Goal: Information Seeking & Learning: Learn about a topic

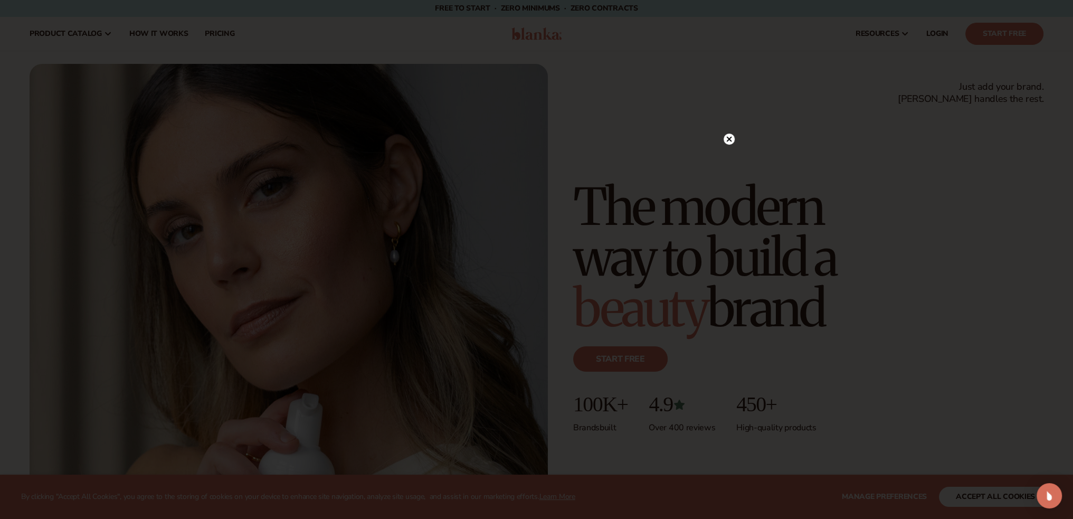
click at [729, 132] on div at bounding box center [729, 139] width 11 height 18
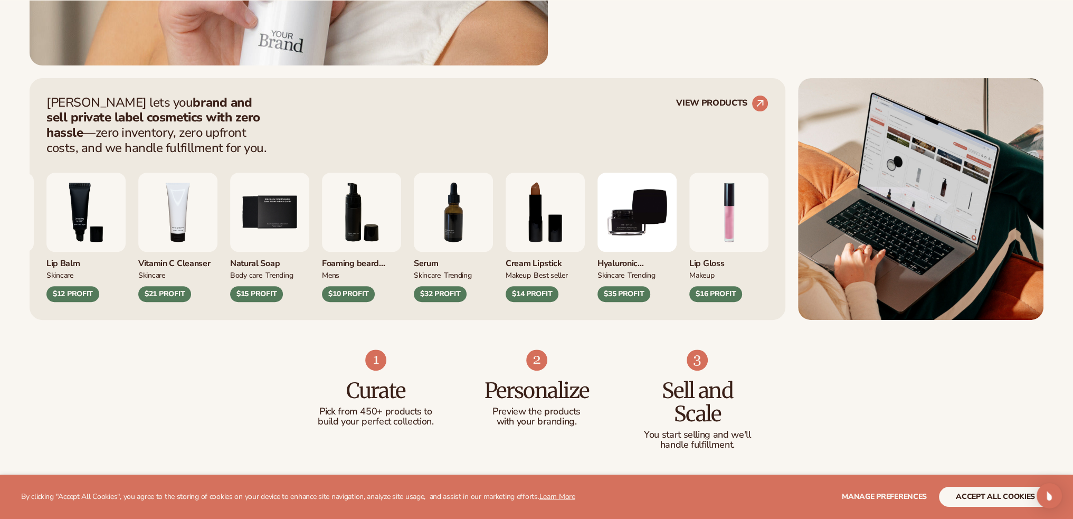
scroll to position [528, 0]
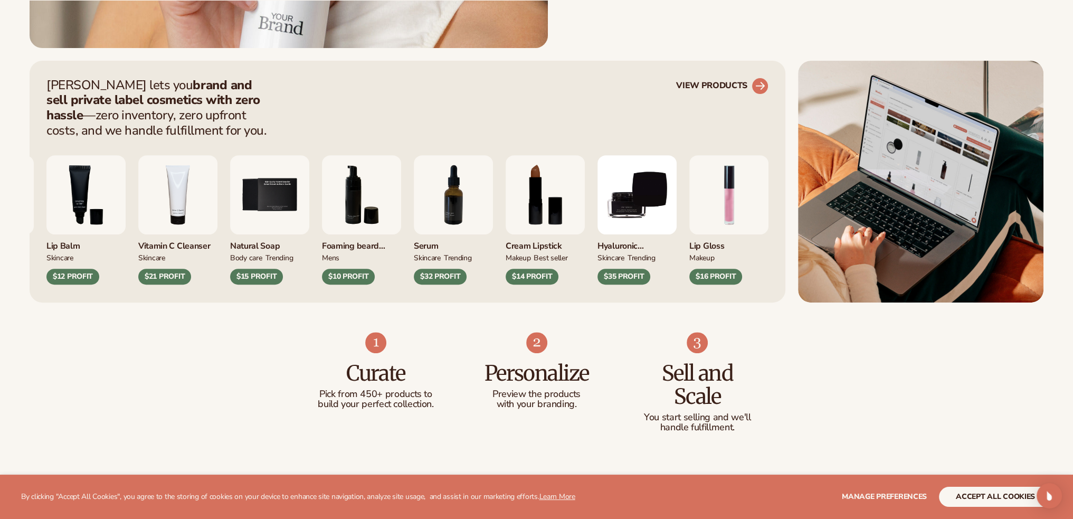
click at [741, 86] on link "VIEW PRODUCTS" at bounding box center [722, 86] width 92 height 17
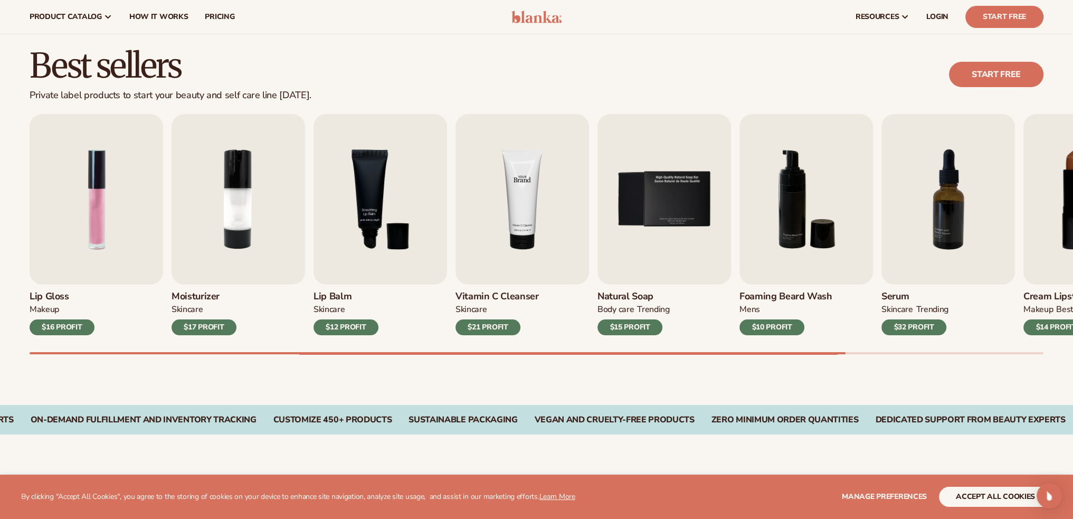
scroll to position [264, 0]
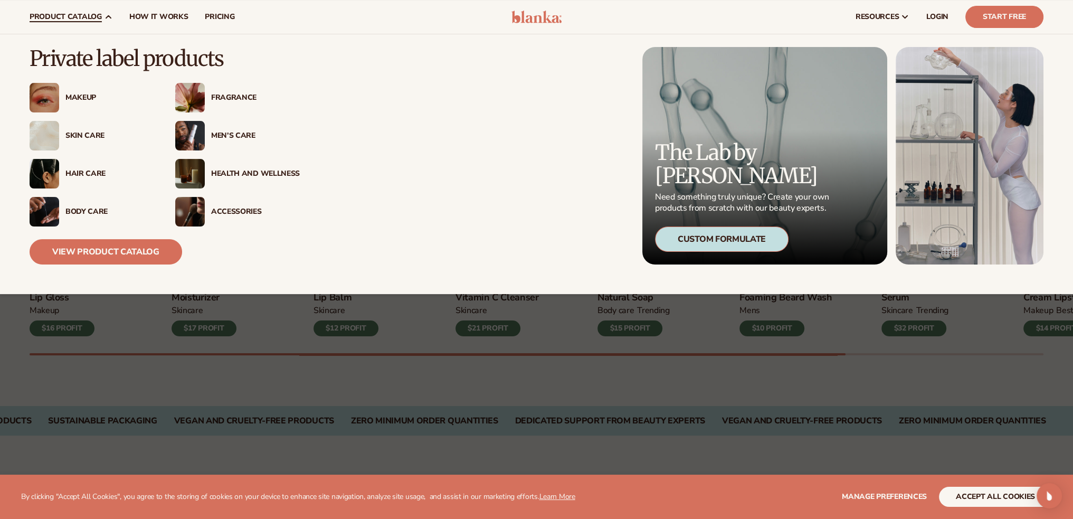
click at [91, 133] on div "Skin Care" at bounding box center [109, 135] width 89 height 9
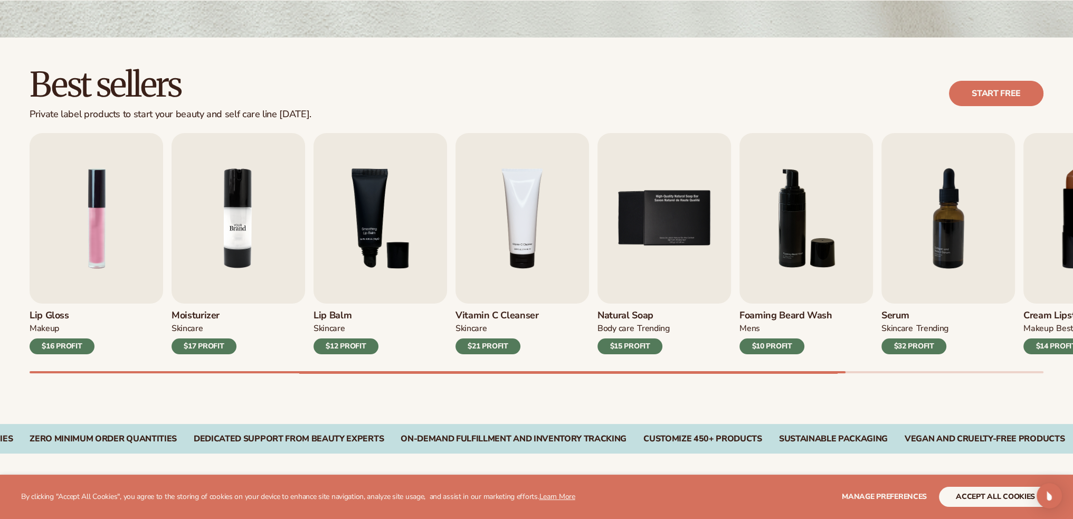
scroll to position [264, 0]
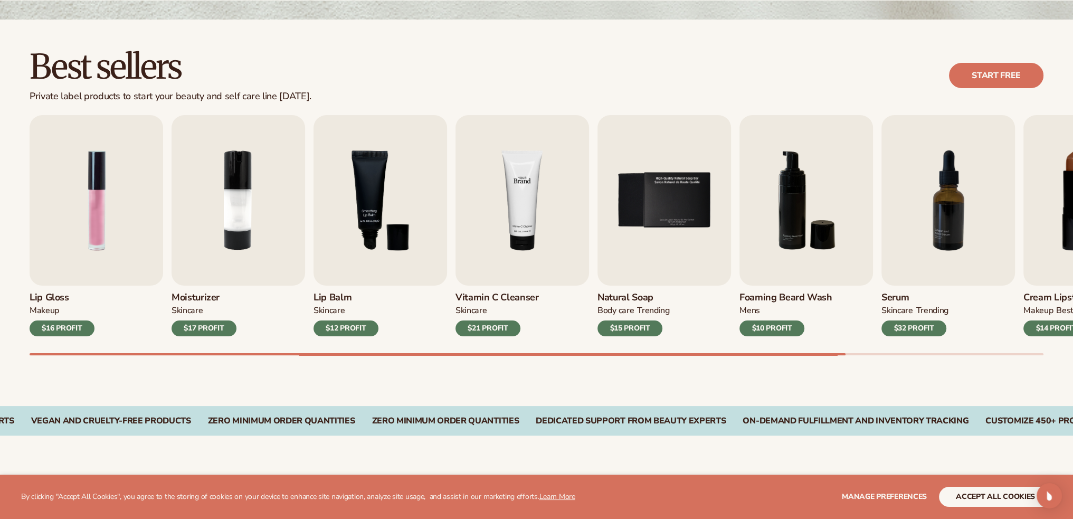
click at [556, 239] on img "4 / 9" at bounding box center [522, 200] width 134 height 170
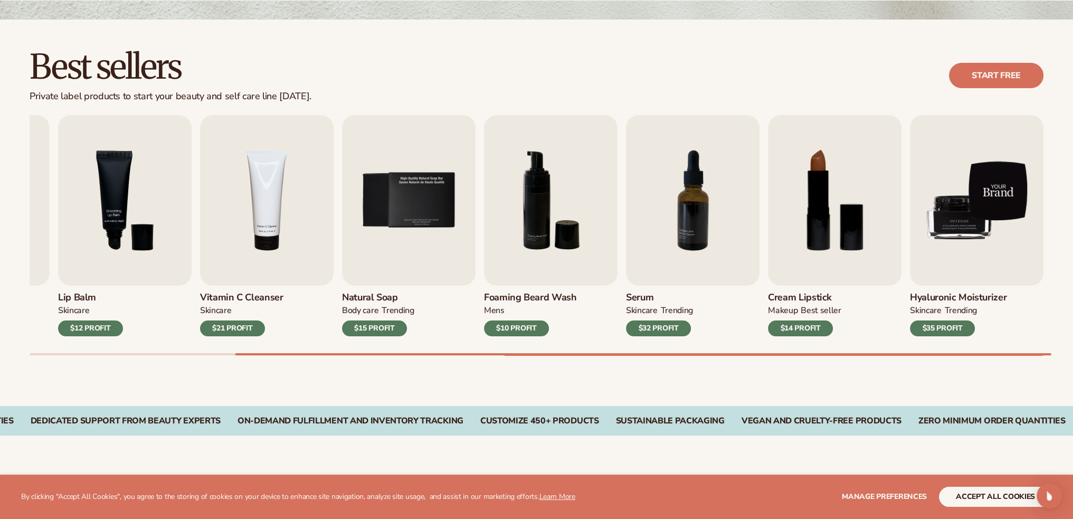
click at [966, 210] on img "9 / 9" at bounding box center [977, 200] width 134 height 170
click at [931, 161] on img "9 / 9" at bounding box center [977, 200] width 134 height 170
click at [950, 222] on img "9 / 9" at bounding box center [977, 200] width 134 height 170
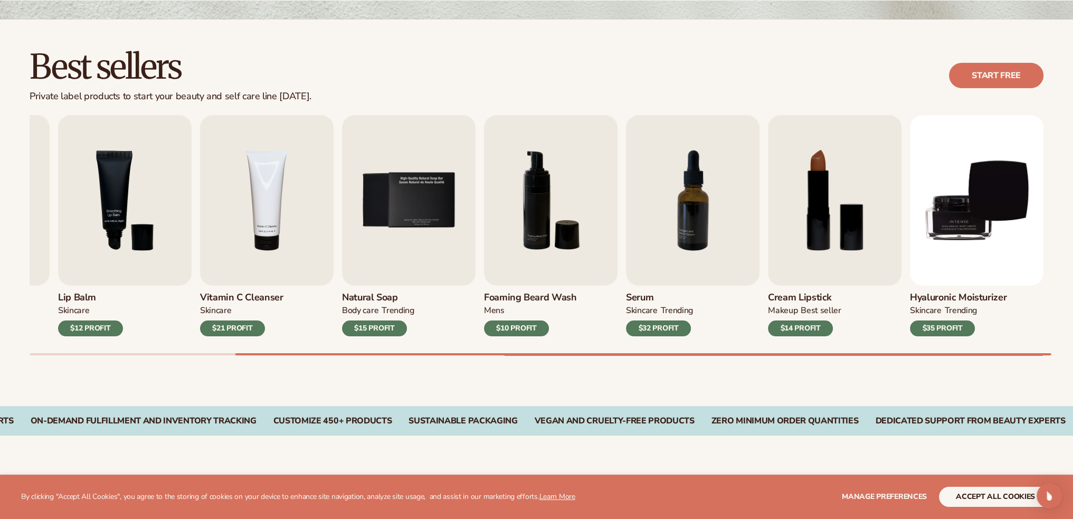
click at [930, 325] on div "$35 PROFIT" at bounding box center [942, 328] width 65 height 16
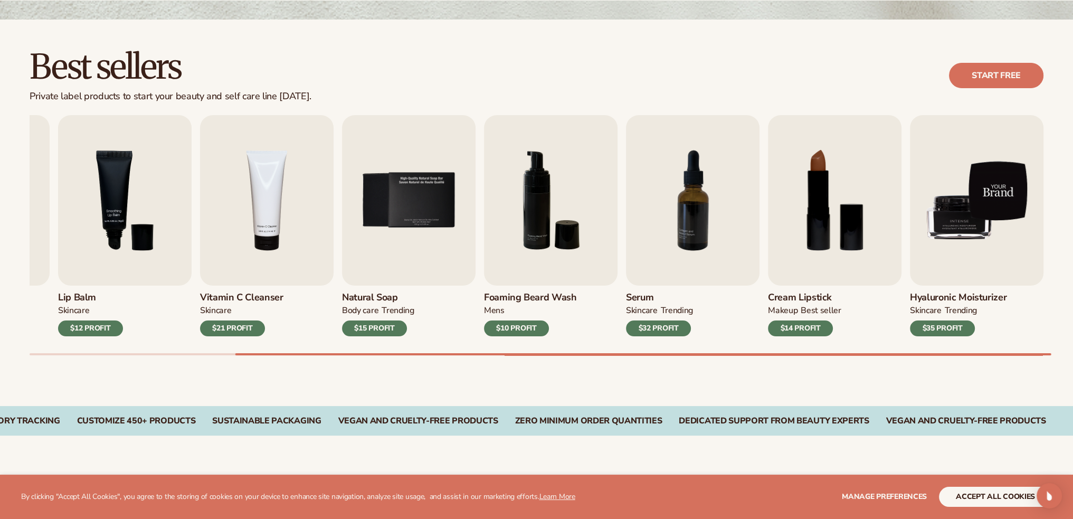
click at [934, 172] on img "9 / 9" at bounding box center [977, 200] width 134 height 170
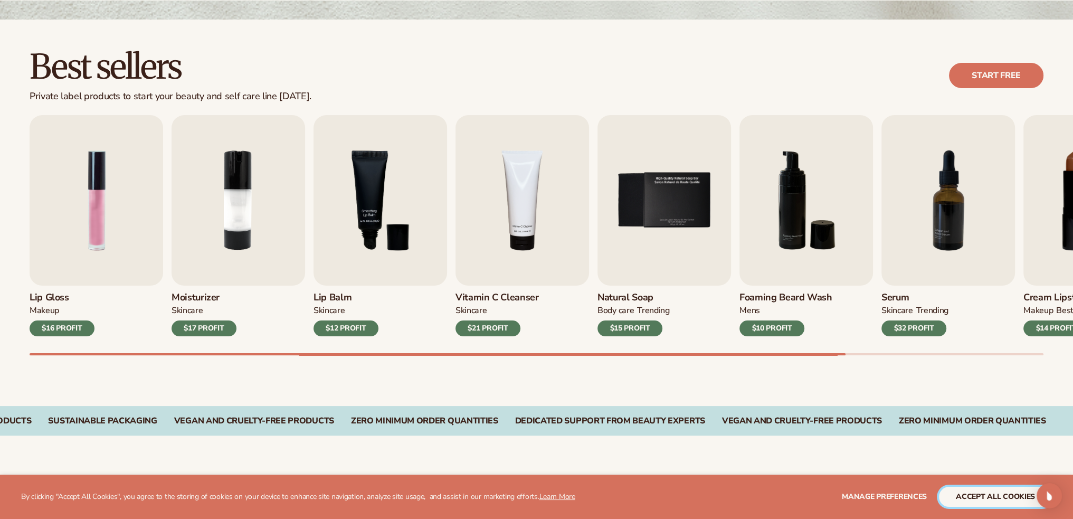
click at [956, 497] on button "accept all cookies" at bounding box center [995, 497] width 113 height 20
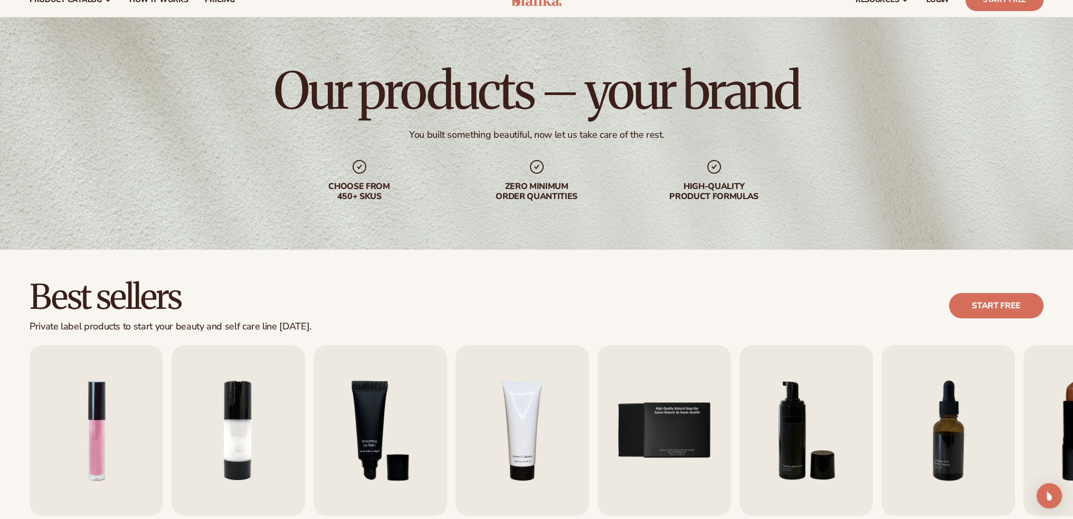
scroll to position [0, 0]
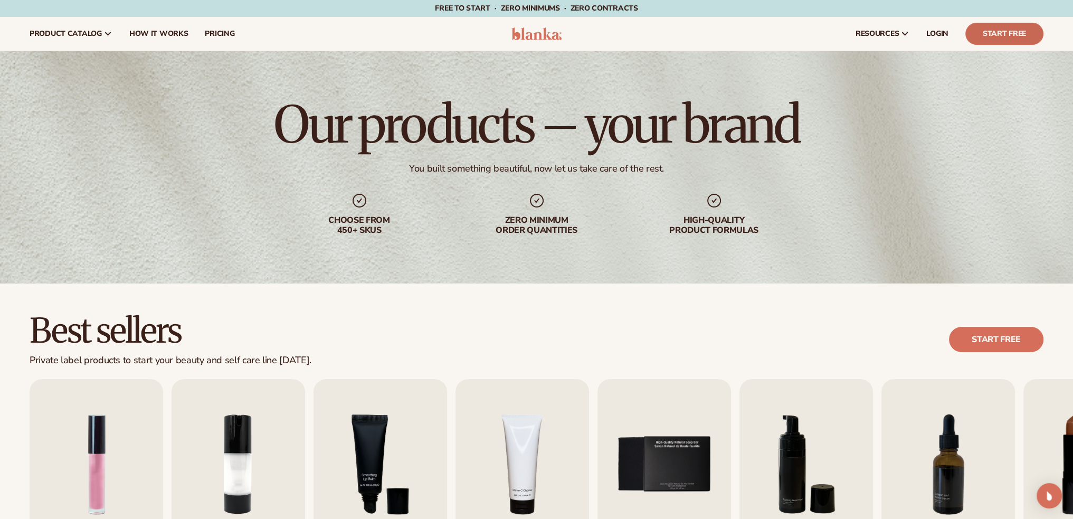
click at [1019, 33] on link "Start Free" at bounding box center [1004, 34] width 78 height 22
click at [145, 33] on span "How It Works" at bounding box center [158, 34] width 59 height 8
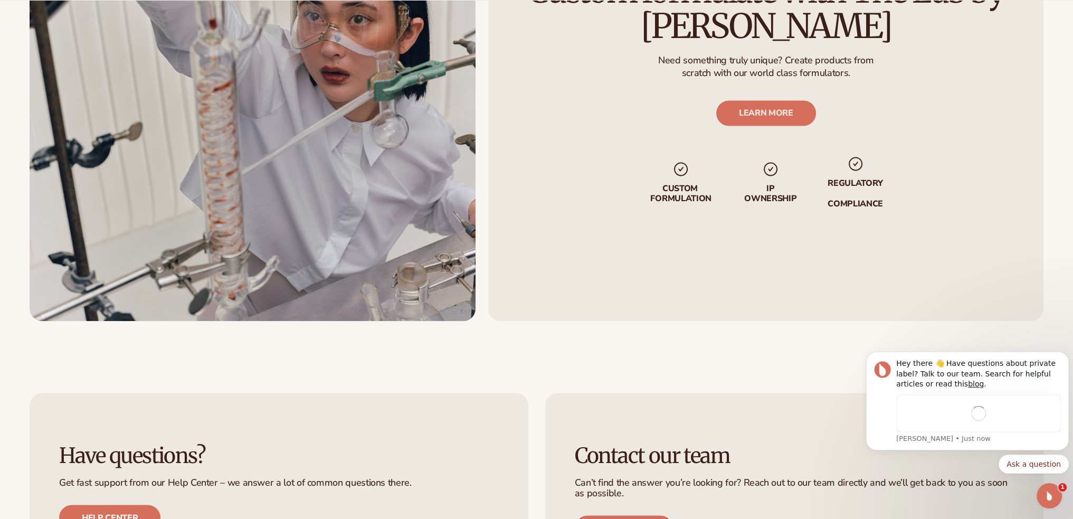
scroll to position [2375, 0]
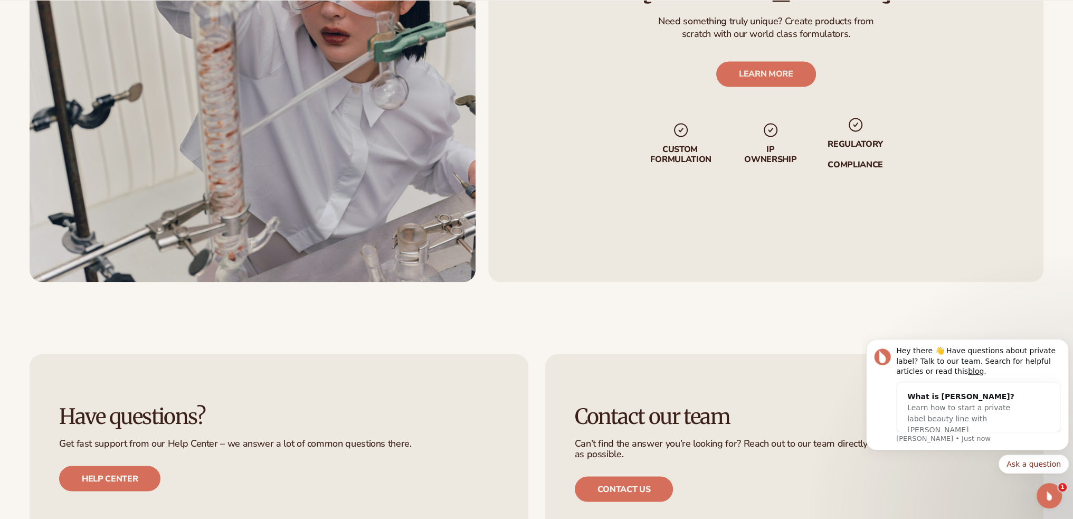
drag, startPoint x: 1025, startPoint y: 468, endPoint x: 1038, endPoint y: 498, distance: 33.1
click at [1038, 498] on body "Hey there 👋 Have questions about private label? Talk to our team. Search for he…" at bounding box center [967, 419] width 203 height 179
click at [1035, 464] on button "Ask a question" at bounding box center [1033, 463] width 70 height 19
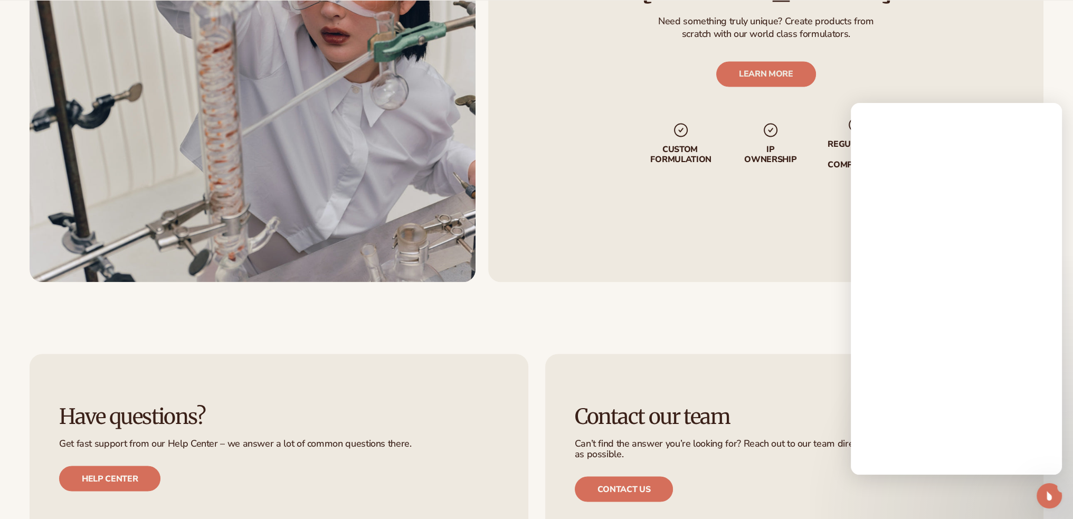
scroll to position [0, 0]
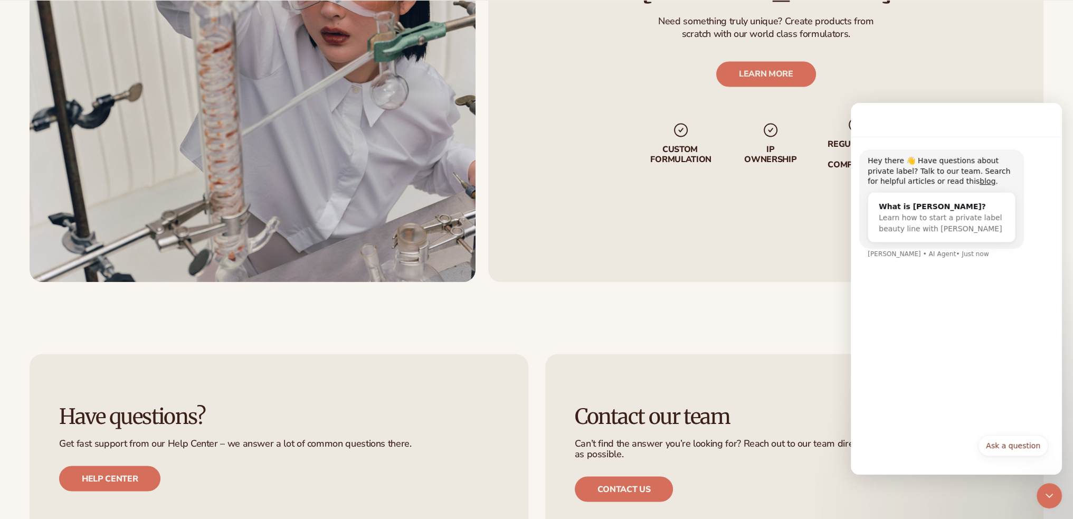
click at [962, 400] on div "Hey there 👋 Have questions about private label? Talk to our team. Search for he…" at bounding box center [956, 282] width 211 height 291
drag, startPoint x: 965, startPoint y: 474, endPoint x: 1815, endPoint y: 577, distance: 856.4
click at [1013, 440] on button "Ask a question" at bounding box center [1013, 445] width 70 height 21
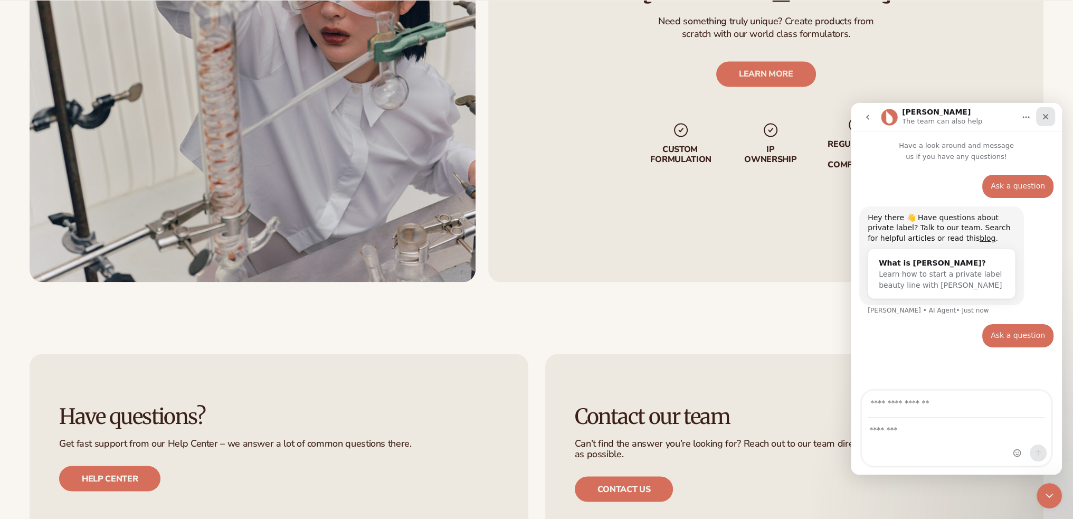
click at [1045, 112] on icon "Close" at bounding box center [1045, 116] width 8 height 8
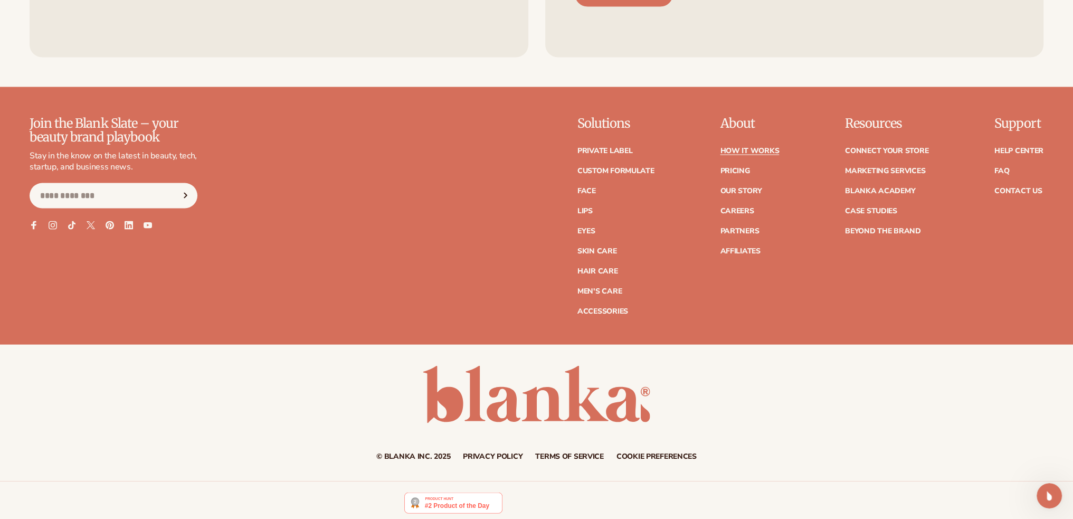
scroll to position [2874, 0]
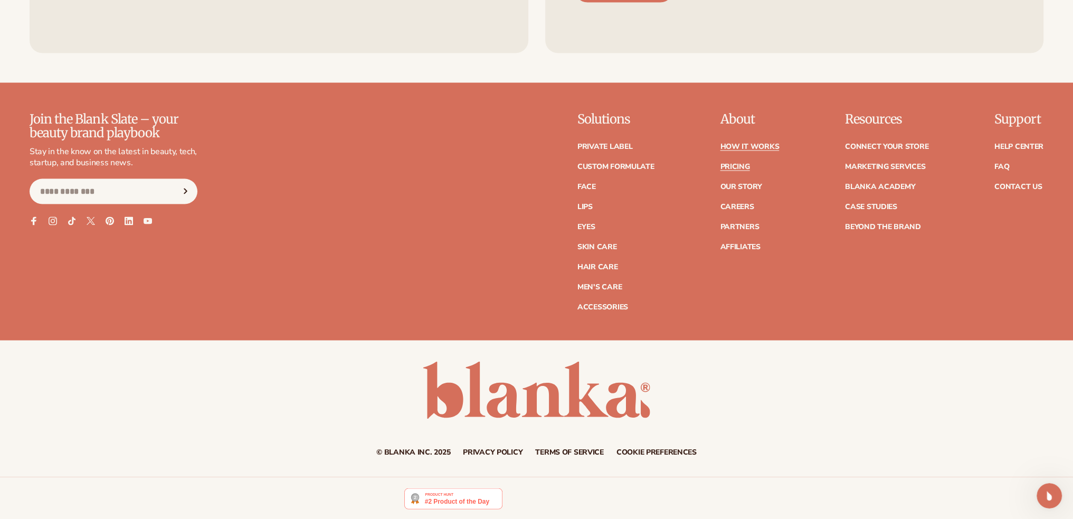
click at [745, 163] on link "Pricing" at bounding box center [735, 166] width 30 height 7
